Goal: Consume media (video, audio)

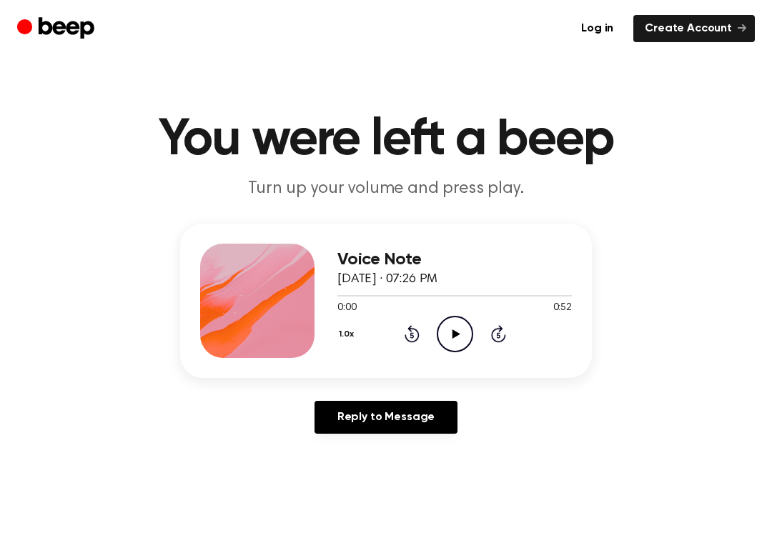
click at [443, 340] on icon "Play Audio" at bounding box center [455, 334] width 36 height 36
click at [478, 344] on div "1.0x Rewind 5 seconds Play Audio Skip 5 seconds" at bounding box center [455, 334] width 235 height 36
click at [453, 348] on icon "Play Audio" at bounding box center [455, 334] width 36 height 36
click at [453, 348] on icon "Pause Audio" at bounding box center [455, 334] width 36 height 36
click at [405, 333] on icon "Rewind 5 seconds" at bounding box center [412, 334] width 16 height 19
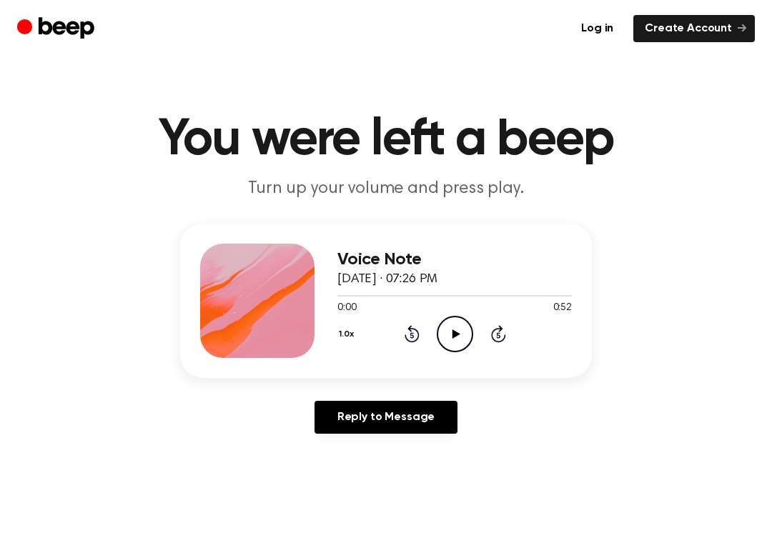
click at [453, 335] on icon at bounding box center [456, 334] width 8 height 9
click at [461, 335] on icon "Pause Audio" at bounding box center [455, 334] width 36 height 36
click at [460, 335] on icon "Play Audio" at bounding box center [455, 334] width 36 height 36
click at [466, 334] on icon "Pause Audio" at bounding box center [455, 334] width 36 height 36
click at [466, 333] on icon "Play Audio" at bounding box center [455, 334] width 36 height 36
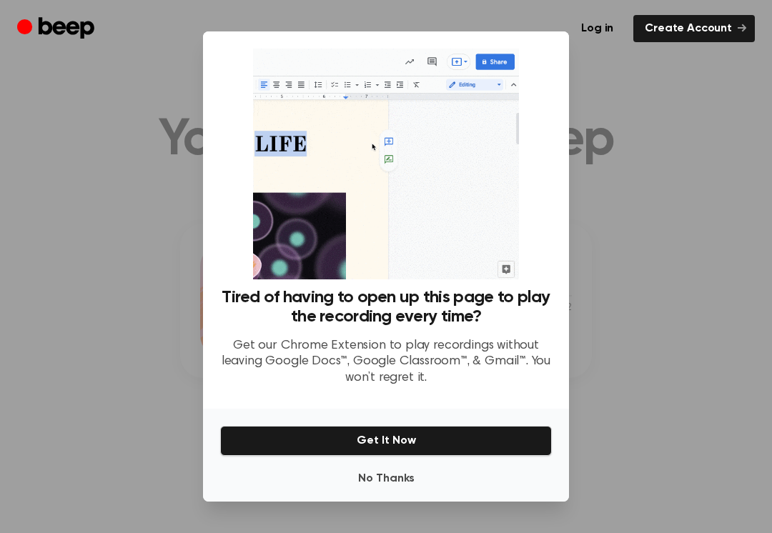
click at [468, 426] on button "Get It Now" at bounding box center [386, 441] width 332 height 30
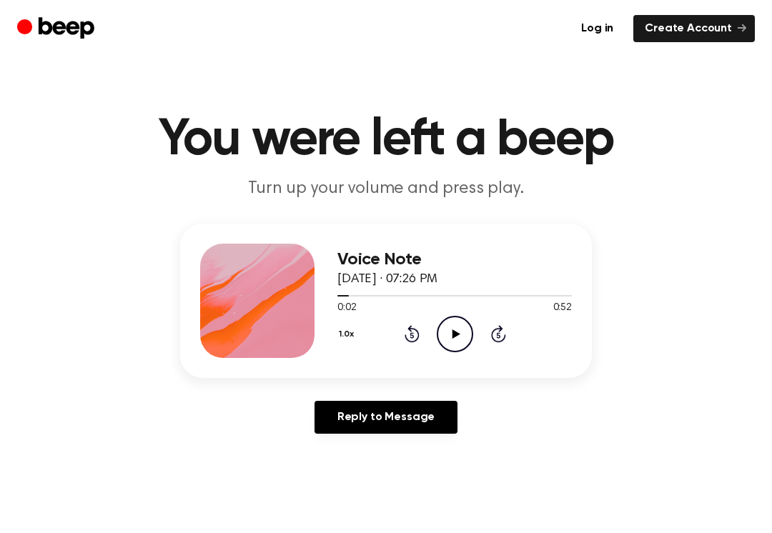
click at [480, 338] on div "1.0x Rewind 5 seconds Play Audio Skip 5 seconds" at bounding box center [455, 334] width 235 height 36
click at [461, 338] on icon "Play Audio" at bounding box center [455, 334] width 36 height 36
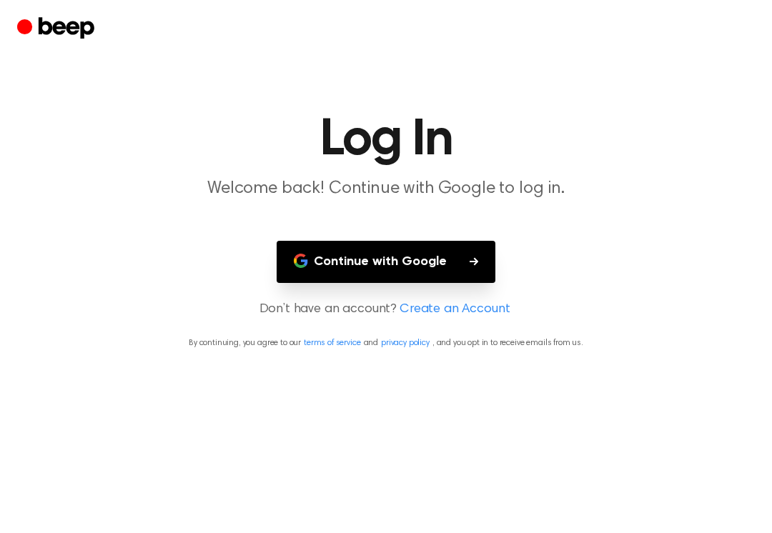
click at [463, 338] on p "By continuing, you agree to our terms of service and privacy policy , and you o…" at bounding box center [386, 343] width 738 height 13
